Goal: Transaction & Acquisition: Purchase product/service

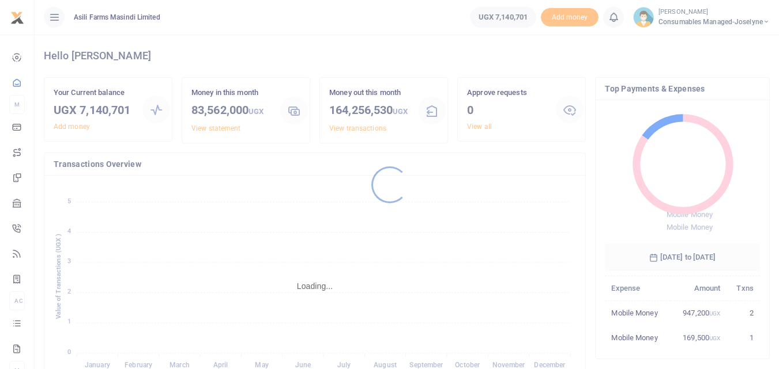
scroll to position [153, 146]
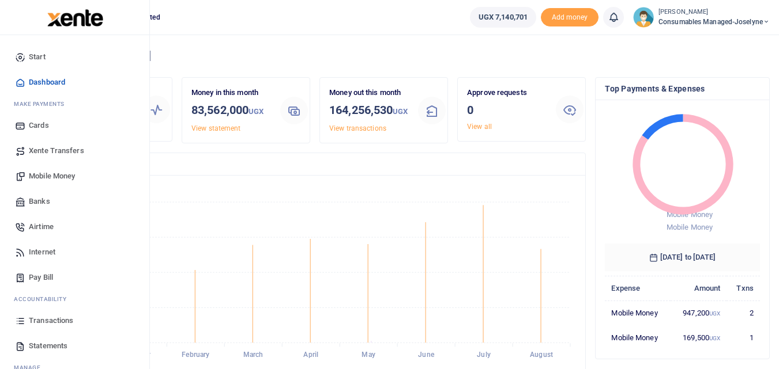
click at [59, 179] on span "Mobile Money" at bounding box center [52, 177] width 46 height 12
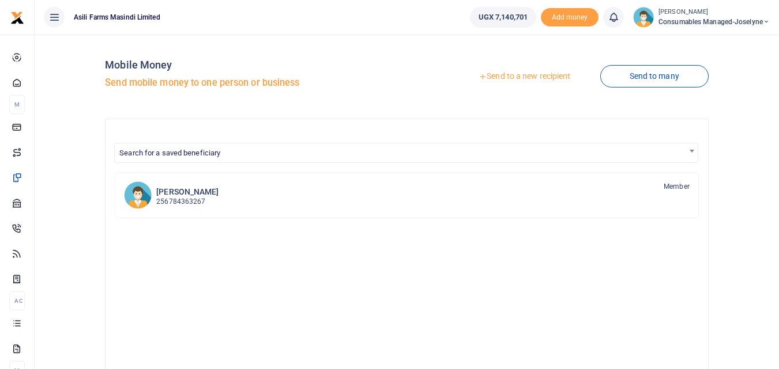
click at [504, 74] on link "Send to a new recipient" at bounding box center [524, 76] width 150 height 21
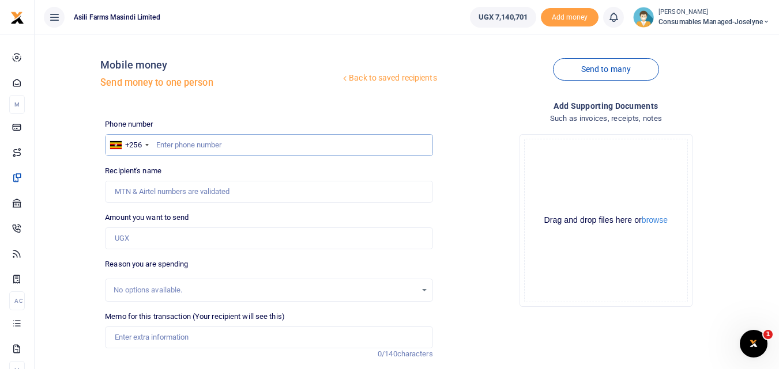
click at [169, 144] on input "text" at bounding box center [268, 145] width 327 height 22
type input "755008728"
type input "[PERSON_NAME]"
type input "755008728"
click at [154, 240] on input "Amount you want to send" at bounding box center [268, 239] width 327 height 22
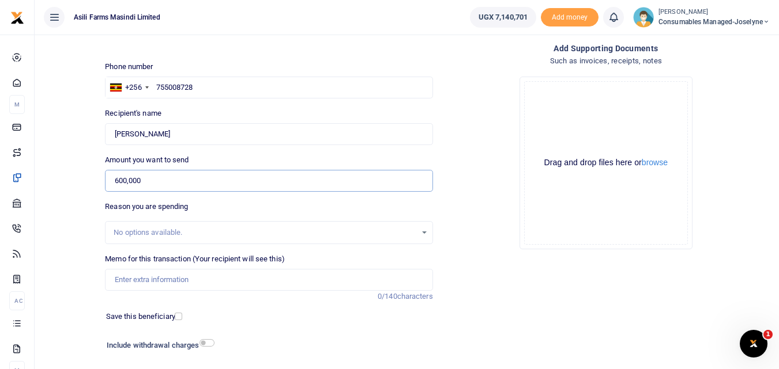
scroll to position [66, 0]
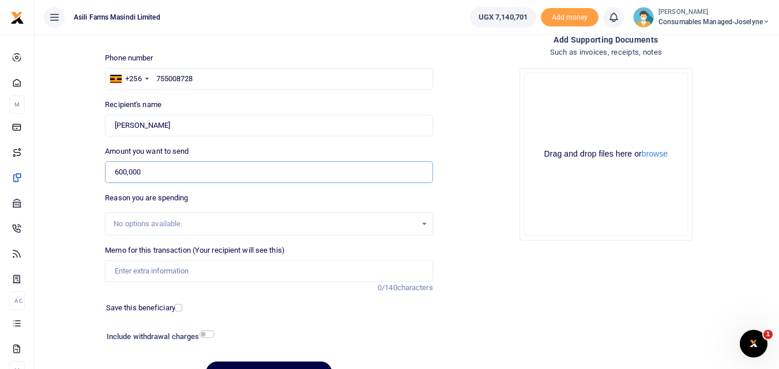
type input "600,000"
click at [160, 273] on input "Memo for this transaction (Your recipient will see this)" at bounding box center [268, 272] width 327 height 22
click at [120, 269] on input "Memo for this transaction (Your recipient will see this)" at bounding box center [268, 272] width 327 height 22
paste input "WK 35 /008 / 01"
click at [157, 277] on input "WK 35 /008 / 01 Flexable cable for wiring Maintenance" at bounding box center [268, 272] width 327 height 22
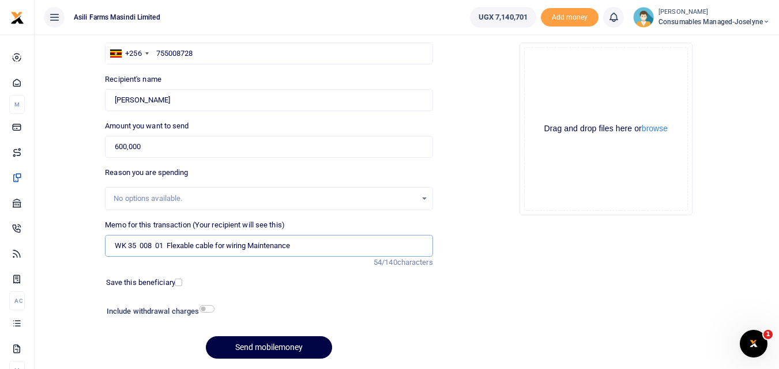
scroll to position [90, 0]
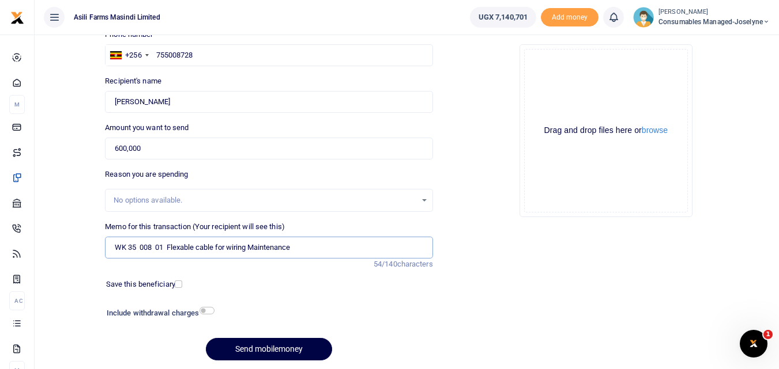
click at [217, 250] on input "WK 35 008 01 Flexable cable for wiring Maintenance" at bounding box center [268, 248] width 327 height 22
type input "WK 35 008 01 Flexable cable 3mmfor wiring Maintenance"
click at [660, 127] on button "browse" at bounding box center [654, 130] width 26 height 9
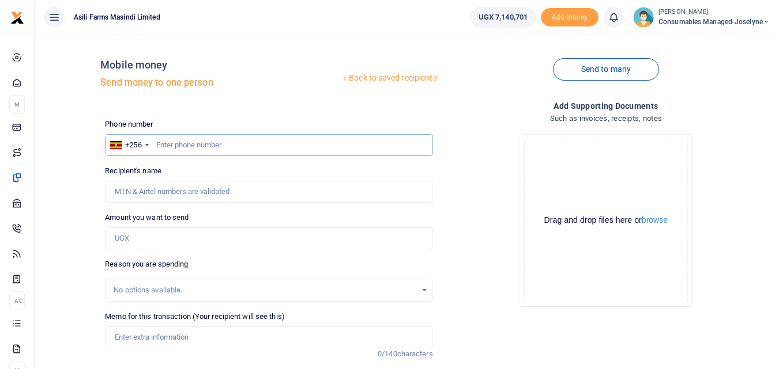
click at [181, 137] on input "text" at bounding box center [268, 145] width 327 height 22
click at [164, 154] on input "text" at bounding box center [268, 145] width 327 height 22
type input "755008728"
type input "[PERSON_NAME]"
click at [194, 189] on input "Umar Lukanga" at bounding box center [268, 192] width 327 height 22
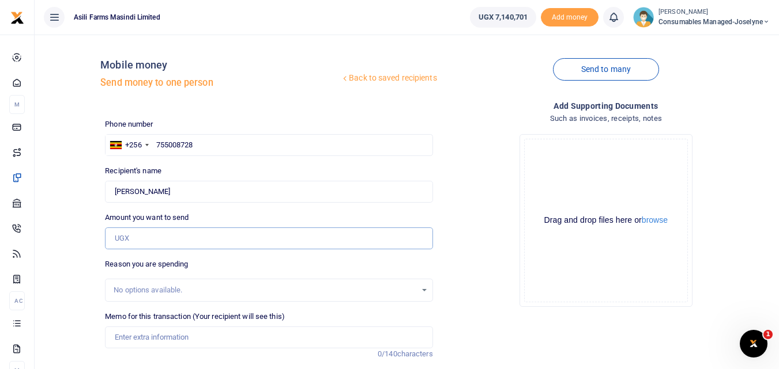
click at [133, 241] on input "Amount you want to send" at bounding box center [268, 239] width 327 height 22
type input "600,000"
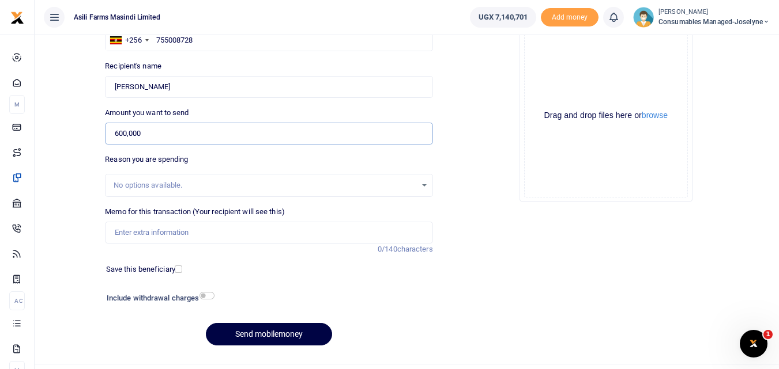
scroll to position [130, 0]
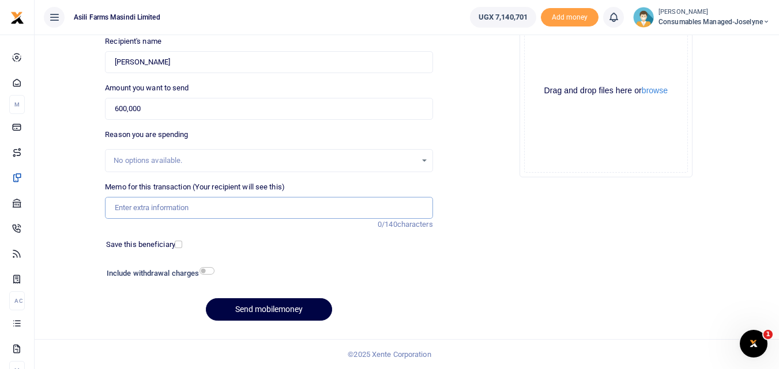
click at [204, 205] on input "Memo for this transaction (Your recipient will see this)" at bounding box center [268, 208] width 327 height 22
paste input "WK 35 /008 / 01"
click at [170, 207] on input "WK 35 /008 / 01 Cable for wiring Maintenance" at bounding box center [268, 208] width 327 height 22
click at [658, 89] on button "browse" at bounding box center [654, 90] width 26 height 9
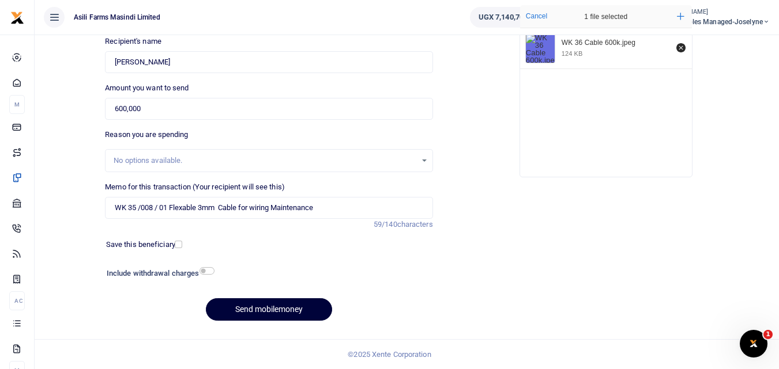
click at [283, 311] on button "Send mobilemoney" at bounding box center [269, 310] width 126 height 22
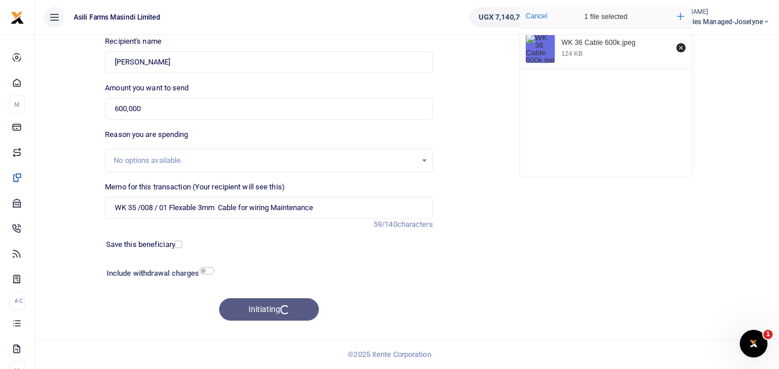
click at [536, 255] on div "Add supporting Documents Such as invoices, receipts, notes Drop your files here…" at bounding box center [605, 150] width 337 height 361
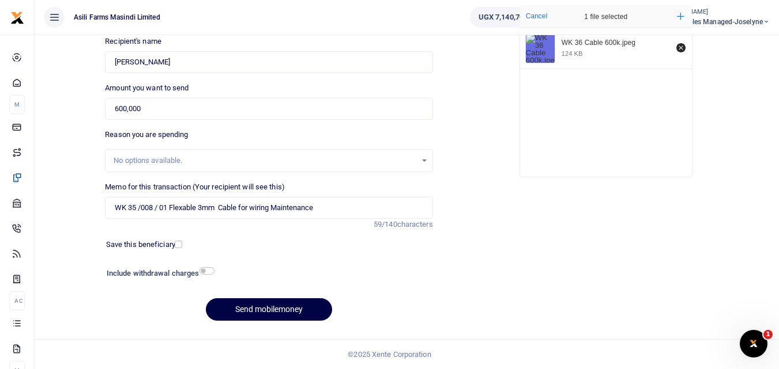
click at [478, 194] on div "Add supporting Documents Such as invoices, receipts, notes Drop your files here…" at bounding box center [605, 150] width 337 height 361
click at [251, 303] on button "Send mobilemoney" at bounding box center [269, 310] width 126 height 22
click at [289, 305] on button "Send mobilemoney" at bounding box center [269, 310] width 126 height 22
click at [552, 259] on div "Add supporting Documents Such as invoices, receipts, notes Drop your files here…" at bounding box center [605, 150] width 337 height 361
click at [255, 311] on button "Send mobilemoney" at bounding box center [269, 310] width 126 height 22
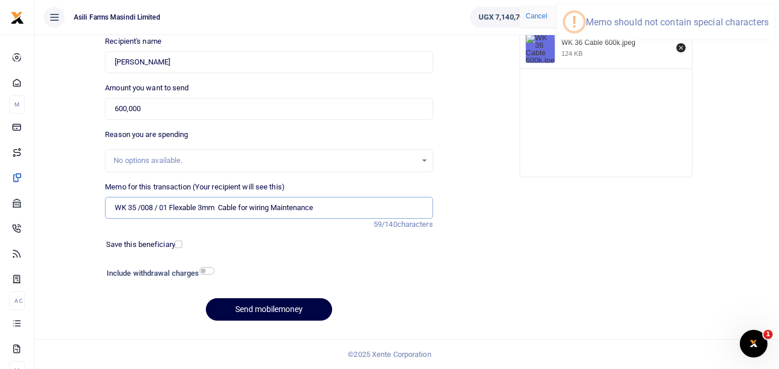
click at [160, 211] on input "WK 35 /008 / 01 Flexable 3mm Cable for wiring Maintenance" at bounding box center [268, 208] width 327 height 22
type input "WK 35 008 01 Flexable 3mm Cable for wiring Maintenance"
click at [240, 306] on button "Send mobilemoney" at bounding box center [269, 310] width 126 height 22
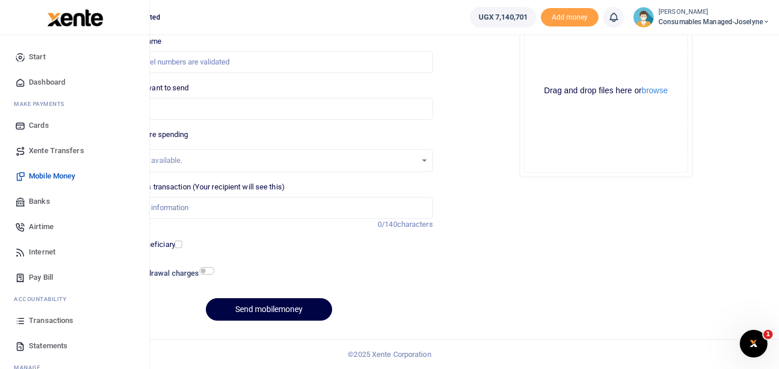
click at [24, 324] on icon at bounding box center [20, 321] width 10 height 10
click at [20, 319] on icon at bounding box center [20, 321] width 10 height 10
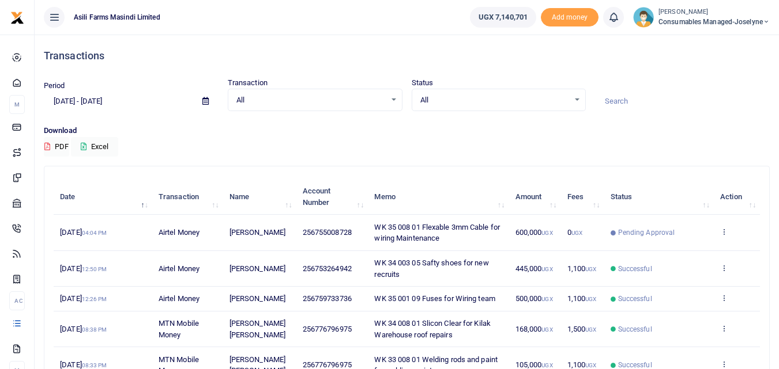
click at [413, 153] on div "Download PDF Excel" at bounding box center [407, 141] width 726 height 32
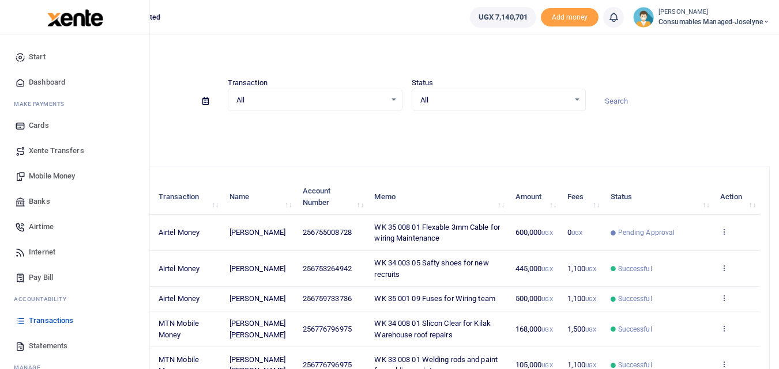
click at [48, 177] on span "Mobile Money" at bounding box center [52, 177] width 46 height 12
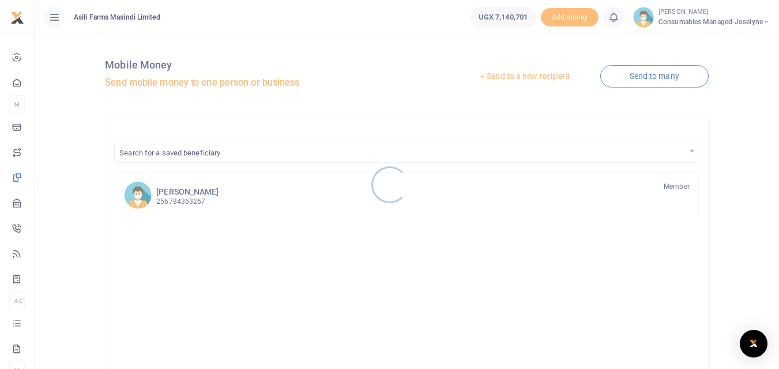
click at [531, 73] on div at bounding box center [389, 184] width 779 height 369
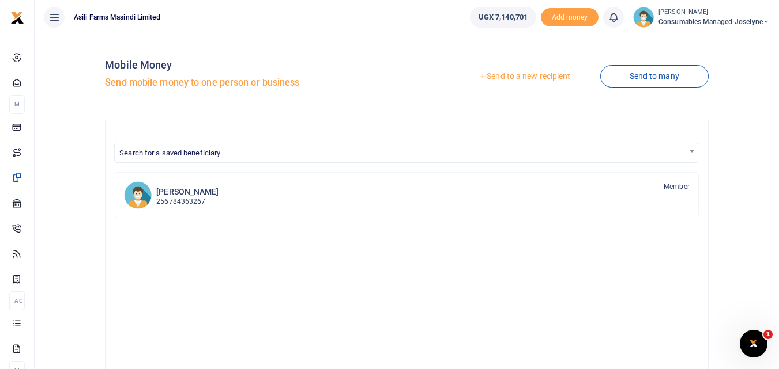
click at [531, 73] on link "Send to a new recipient" at bounding box center [524, 76] width 150 height 21
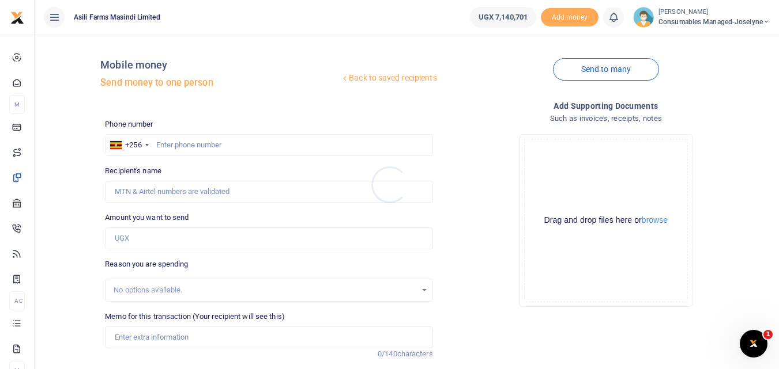
click at [185, 145] on div at bounding box center [389, 184] width 779 height 369
click at [183, 147] on input "text" at bounding box center [268, 145] width 327 height 22
type input "756727434"
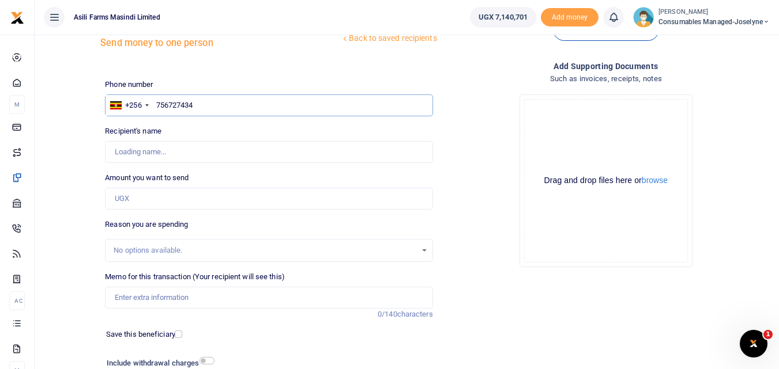
scroll to position [40, 0]
type input "Ivan Kalanzi"
type input "756727434"
click at [147, 200] on input "Amount you want to send" at bounding box center [268, 198] width 327 height 22
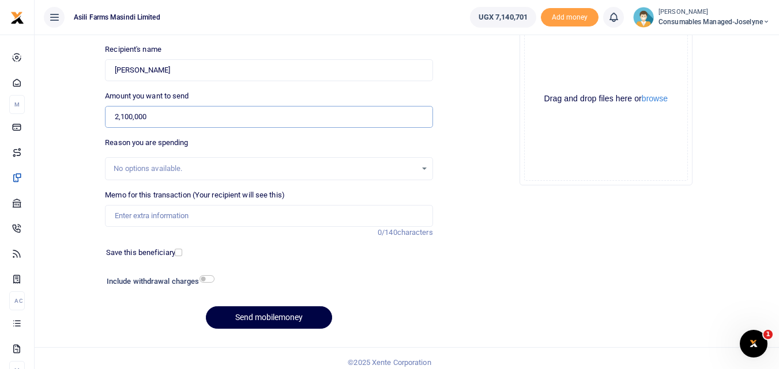
scroll to position [130, 0]
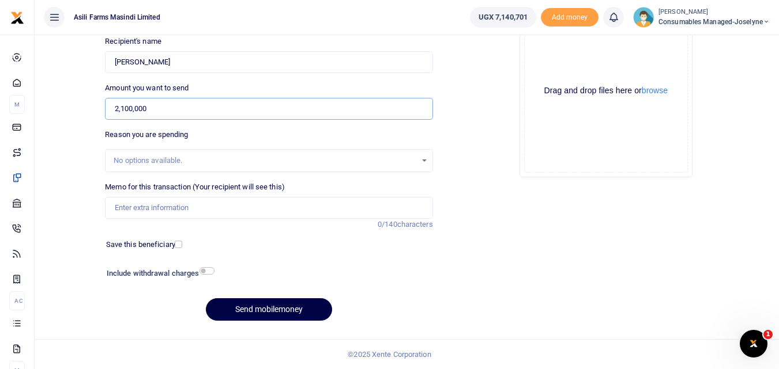
type input "2,100,000"
click at [144, 207] on input "Memo for this transaction (Your recipient will see this)" at bounding box center [268, 208] width 327 height 22
click at [118, 206] on input "Memo for this transaction (Your recipient will see this)" at bounding box center [268, 208] width 327 height 22
paste input "WK 35 /007 / 06"
click at [663, 88] on button "browse" at bounding box center [654, 90] width 26 height 9
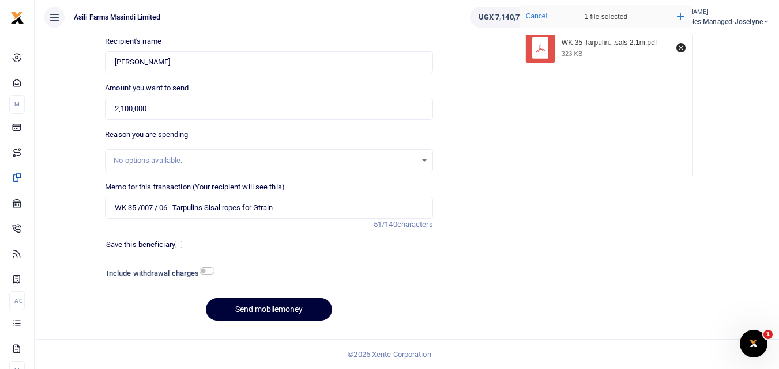
click at [277, 312] on button "Send mobilemoney" at bounding box center [269, 310] width 126 height 22
click at [158, 207] on input "WK 35 /007 / 06 Tarpulins Sisal ropes for Gtrain" at bounding box center [268, 208] width 327 height 22
click at [285, 217] on input "WK 35 007 06 Tarpulins Sisal ropes for Gtrain" at bounding box center [268, 208] width 327 height 22
click at [260, 208] on input "WK 35 007 06 Tarpulins Sisal ropes for Gtrain" at bounding box center [268, 208] width 327 height 22
type input "WK 35 007 06 Tarpulins Sisal ropes for Grain"
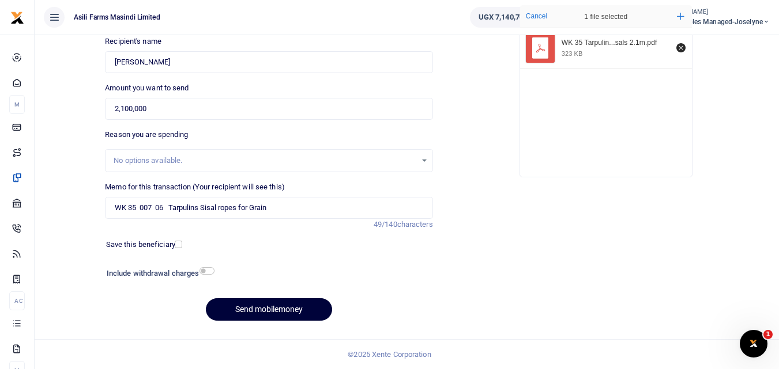
click at [270, 304] on button "Send mobilemoney" at bounding box center [269, 310] width 126 height 22
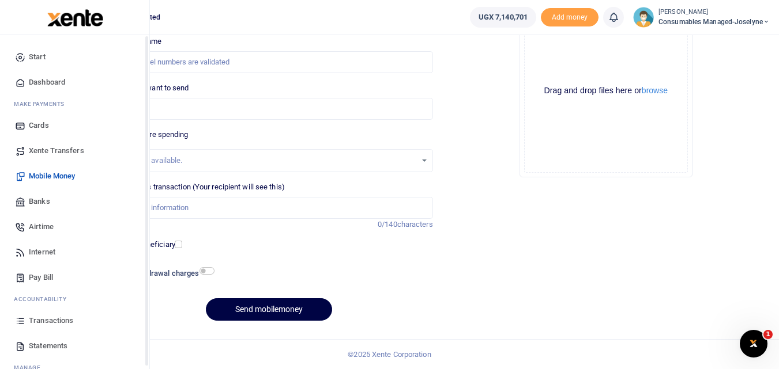
click at [18, 323] on icon at bounding box center [20, 321] width 10 height 10
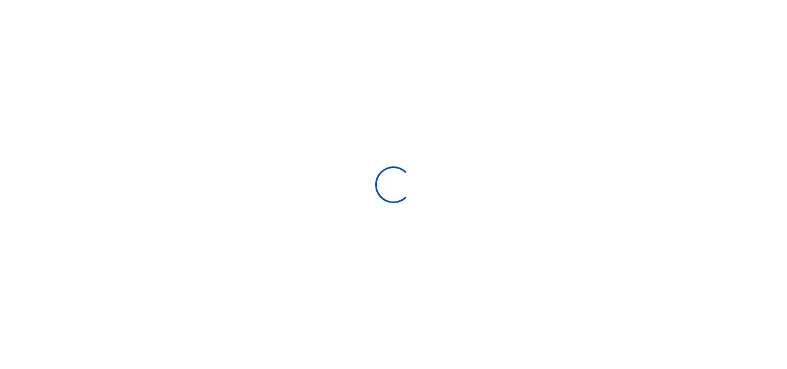
type input "[DATE] - [DATE]"
select select
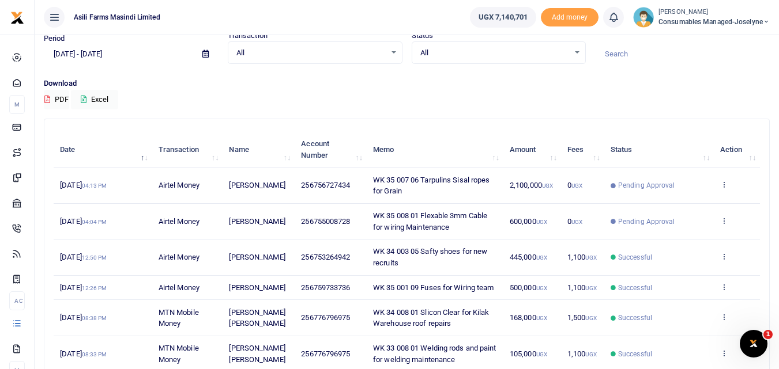
scroll to position [46, 0]
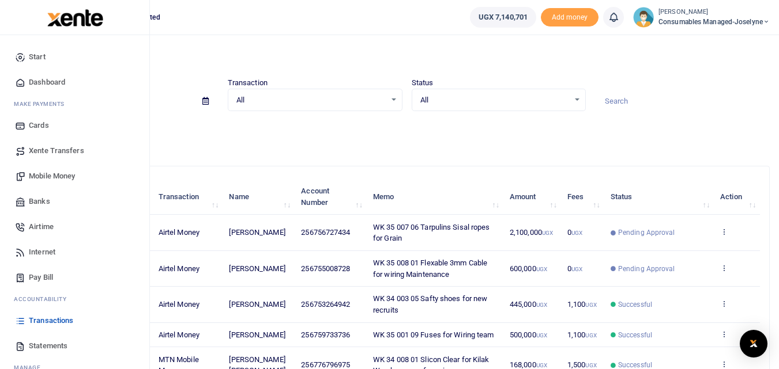
click at [61, 165] on link "Mobile Money" at bounding box center [74, 176] width 131 height 25
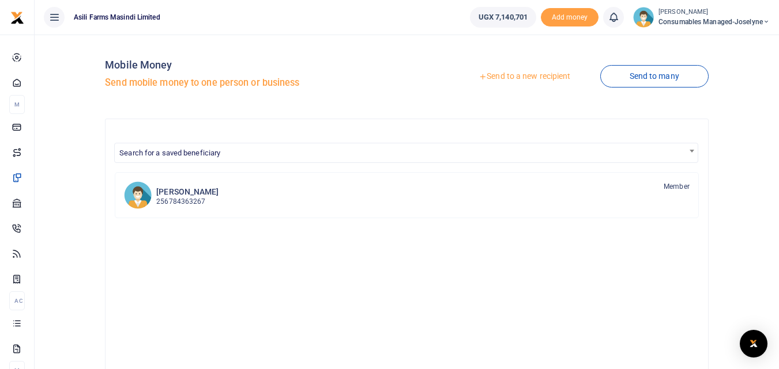
click at [542, 74] on link "Send to a new recipient" at bounding box center [524, 76] width 150 height 21
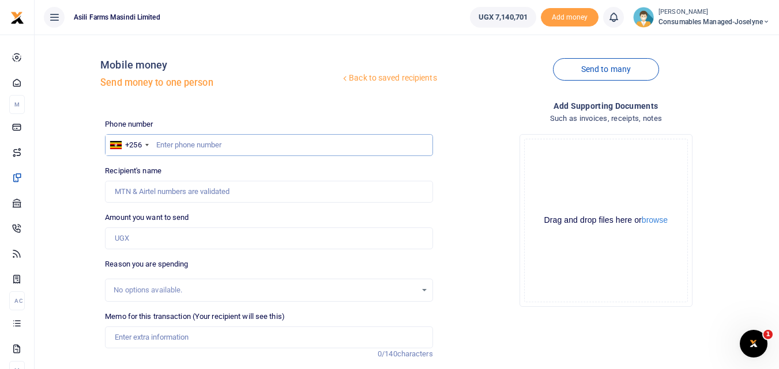
click at [172, 148] on input "text" at bounding box center [268, 145] width 327 height 22
type input "774243099"
type input "[PERSON_NAME] [PERSON_NAME]"
type input "774243099"
click at [143, 239] on input "Amount you want to send" at bounding box center [268, 239] width 327 height 22
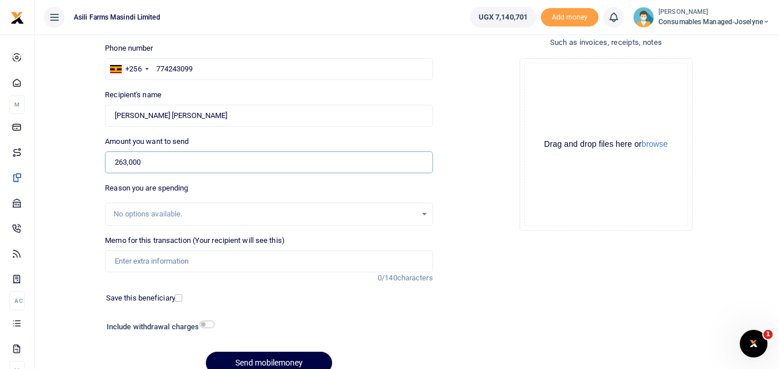
scroll to position [80, 0]
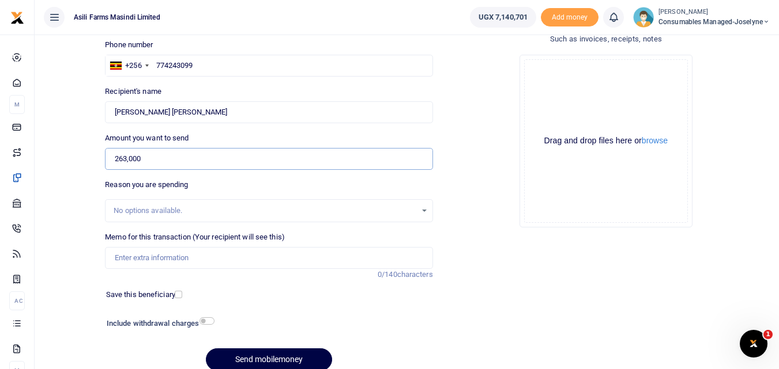
type input "263,000"
click at [129, 257] on input "Memo for this transaction (Your recipient will see this)" at bounding box center [268, 258] width 327 height 22
click at [178, 268] on input "Memo for this transaction (Your recipient will see this)" at bounding box center [268, 258] width 327 height 22
click at [117, 260] on input "Memo for this transaction (Your recipient will see this)" at bounding box center [268, 258] width 327 height 22
paste input "WK 33 /007 / 02"
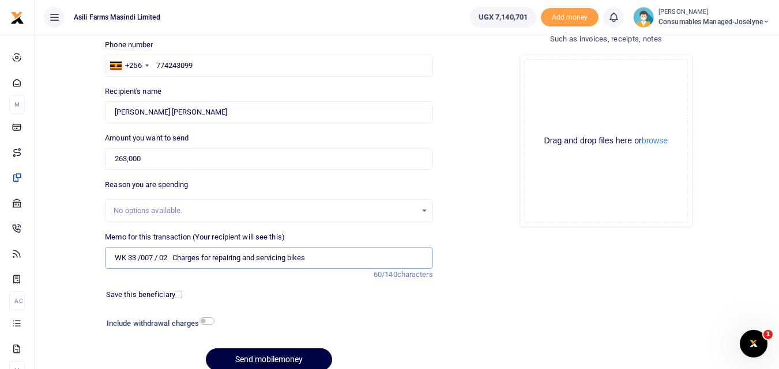
click at [157, 262] on input "WK 33 /007 / 02 Charges for repairing and servicing bikes" at bounding box center [268, 258] width 327 height 22
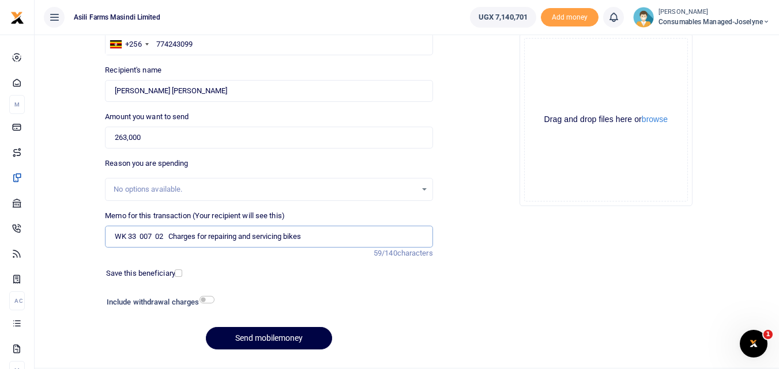
scroll to position [103, 0]
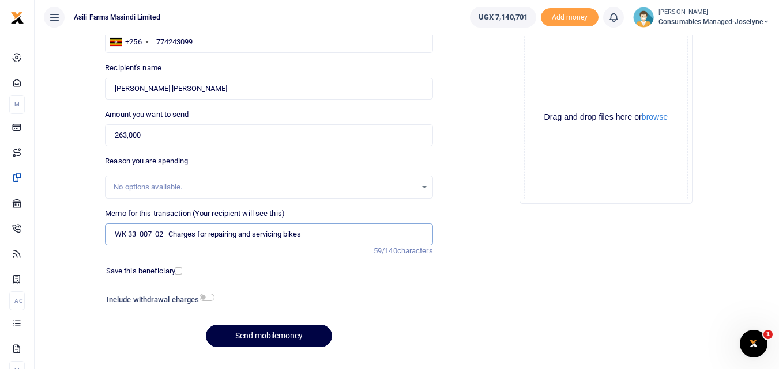
type input "WK 33 007 02 Charges for repairing and servicing bikes"
click at [658, 115] on button "browse" at bounding box center [654, 117] width 26 height 9
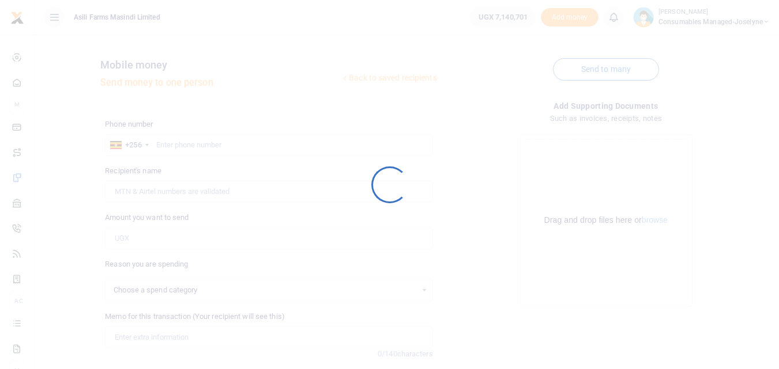
select select
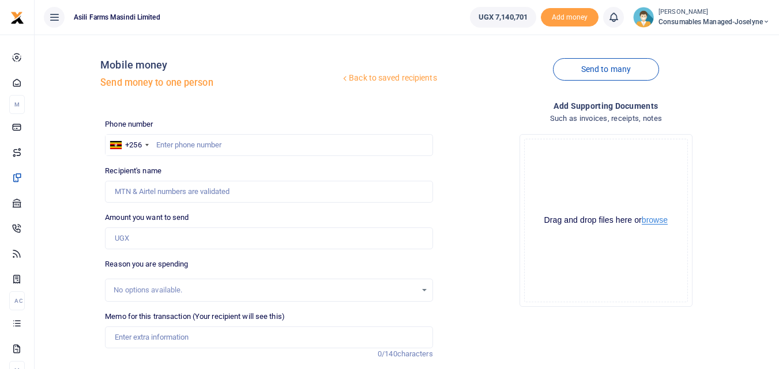
click at [655, 221] on button "browse" at bounding box center [654, 220] width 26 height 9
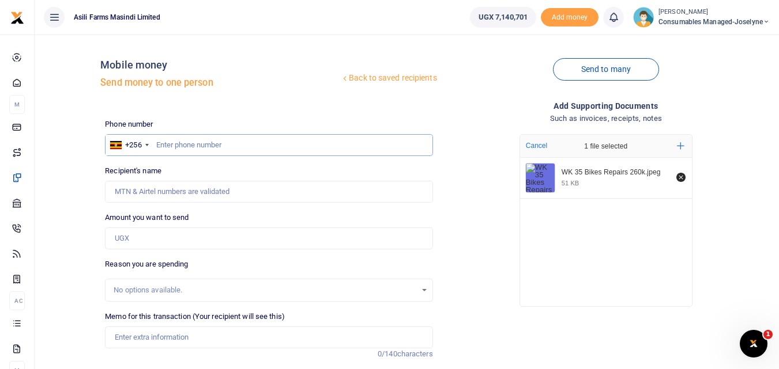
click at [185, 149] on input "text" at bounding box center [268, 145] width 327 height 22
click at [158, 139] on input "text" at bounding box center [268, 145] width 327 height 22
type input "774243099"
type input "[PERSON_NAME] [PERSON_NAME]"
type input "774243099"
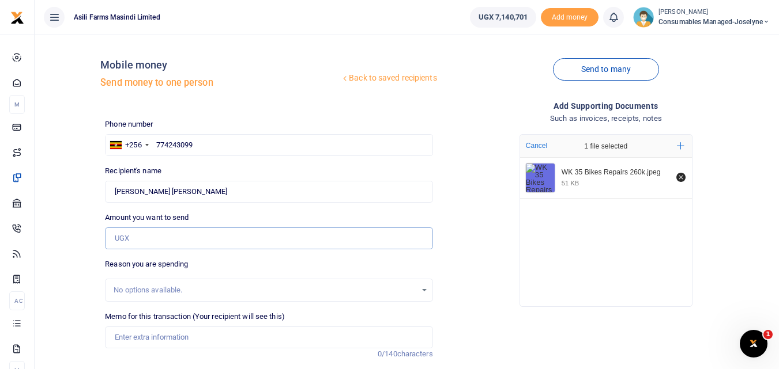
click at [131, 248] on input "Amount you want to send" at bounding box center [268, 239] width 327 height 22
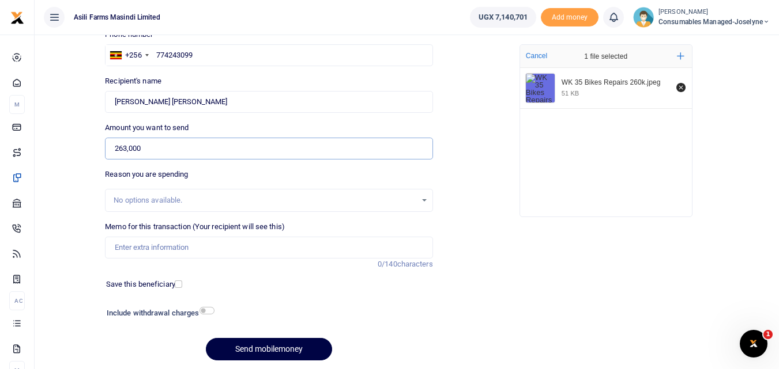
scroll to position [92, 0]
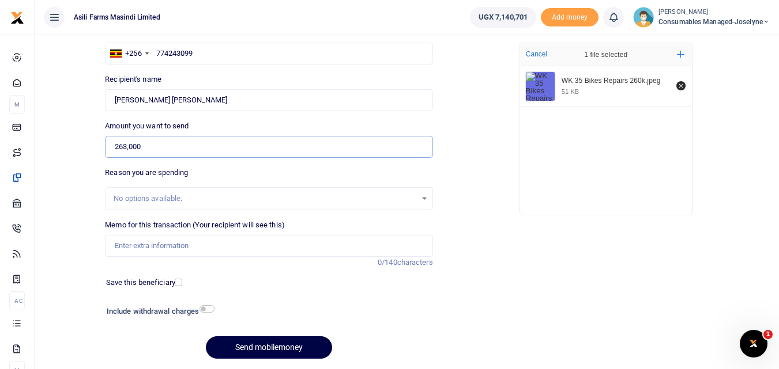
type input "263,000"
click at [175, 241] on input "Memo for this transaction (Your recipient will see this)" at bounding box center [268, 246] width 327 height 22
click at [140, 246] on input "Memo for this transaction (Your recipient will see this)" at bounding box center [268, 246] width 327 height 22
paste input "WK 33 /007 / 02"
click at [158, 244] on input "WK 33 /007 / 02 Charges for repairing Security bikes" at bounding box center [268, 246] width 327 height 22
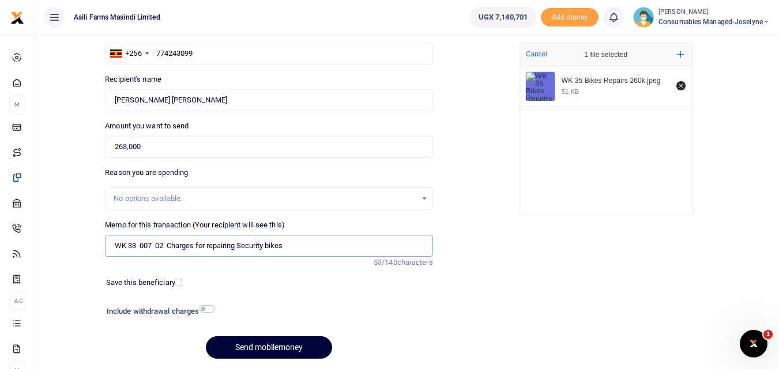
type input "WK 33 007 02 Charges for repairing Security bikes"
click at [267, 353] on button "Send mobilemoney" at bounding box center [269, 348] width 126 height 22
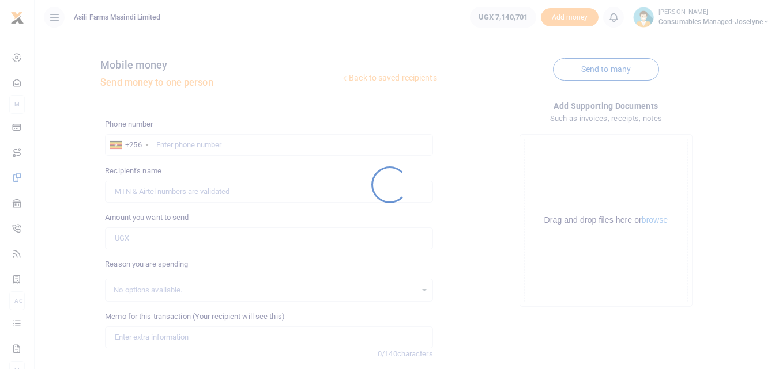
scroll to position [92, 0]
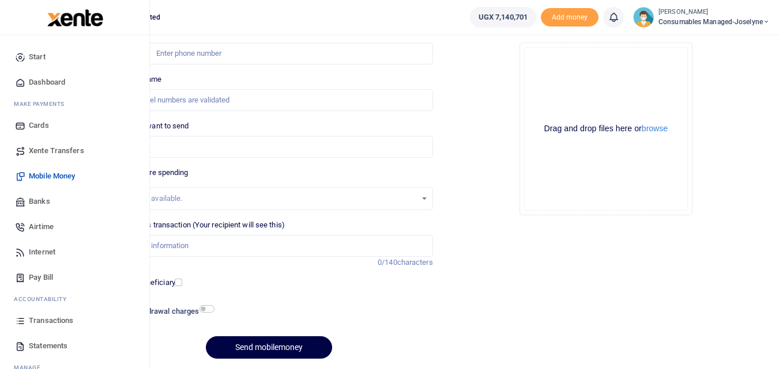
click at [17, 320] on icon at bounding box center [20, 321] width 10 height 10
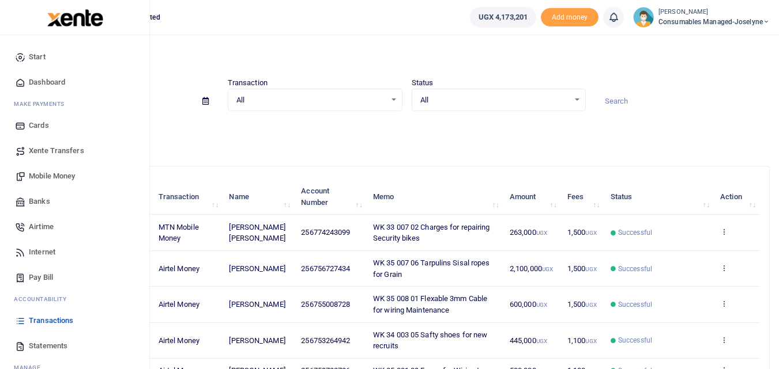
click at [48, 175] on span "Mobile Money" at bounding box center [52, 177] width 46 height 12
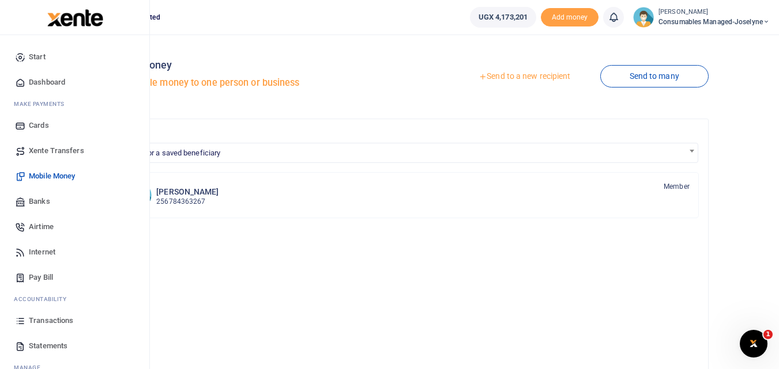
click at [20, 321] on icon at bounding box center [20, 321] width 10 height 10
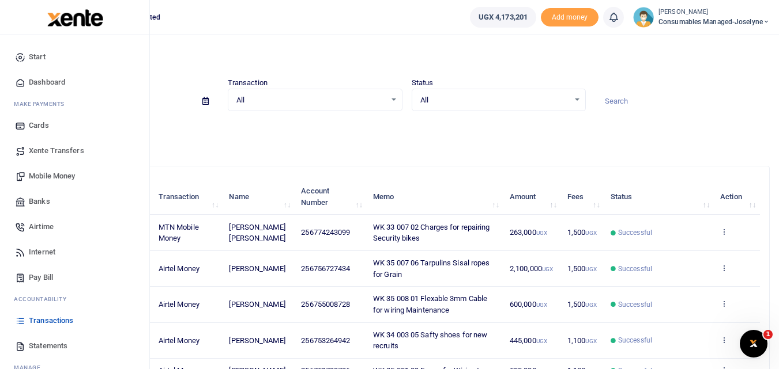
click at [48, 175] on span "Mobile Money" at bounding box center [52, 177] width 46 height 12
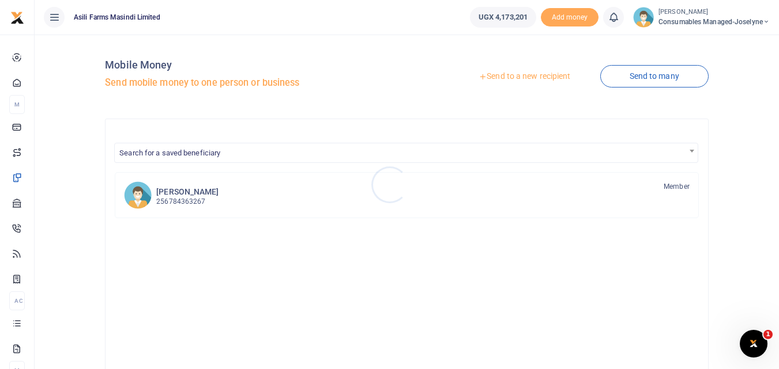
click at [519, 77] on div at bounding box center [389, 184] width 779 height 369
click at [501, 72] on link "Send to a new recipient" at bounding box center [524, 76] width 150 height 21
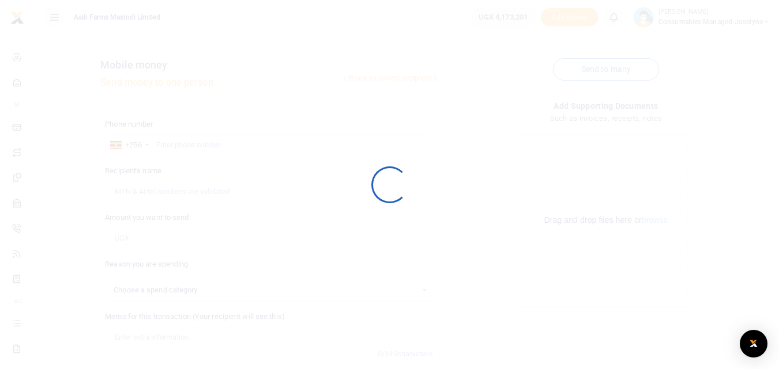
select select
